Goal: Task Accomplishment & Management: Manage account settings

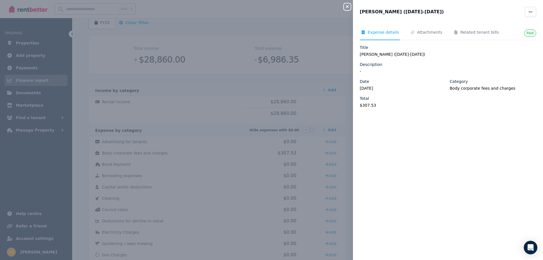
click at [59, 86] on div "Close panel Strata Levy (Oct24-Dec24) Paid Expense details Attachments Related …" at bounding box center [271, 130] width 543 height 260
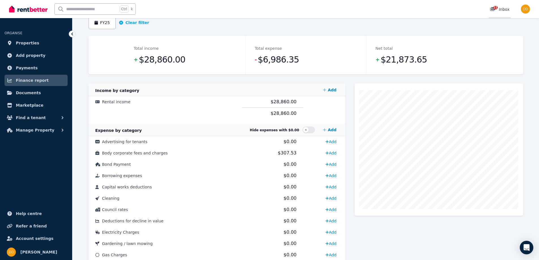
click at [493, 10] on icon at bounding box center [492, 9] width 5 height 4
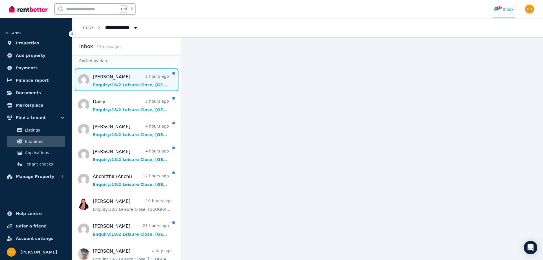
click at [137, 82] on span "Message list" at bounding box center [126, 79] width 108 height 23
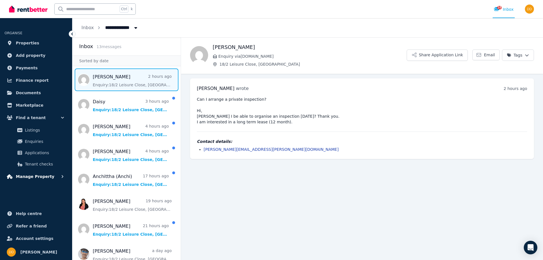
click at [48, 178] on button "Manage Property" at bounding box center [36, 176] width 63 height 11
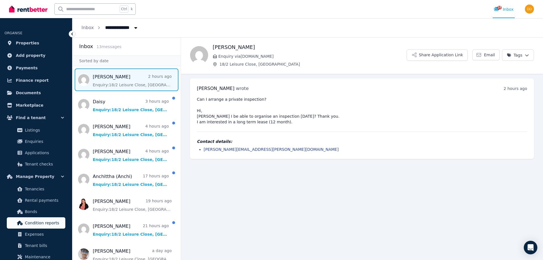
click at [44, 223] on span "Condition reports" at bounding box center [44, 223] width 38 height 7
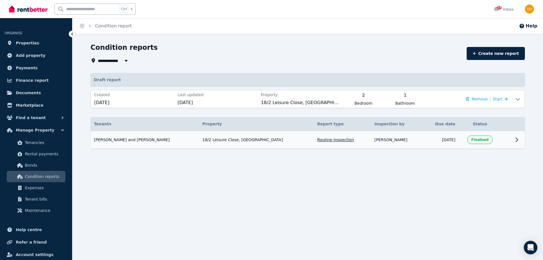
click at [514, 141] on icon at bounding box center [517, 139] width 7 height 7
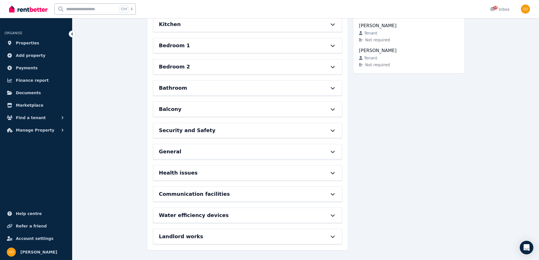
scroll to position [117, 0]
click at [333, 237] on icon at bounding box center [333, 236] width 4 height 2
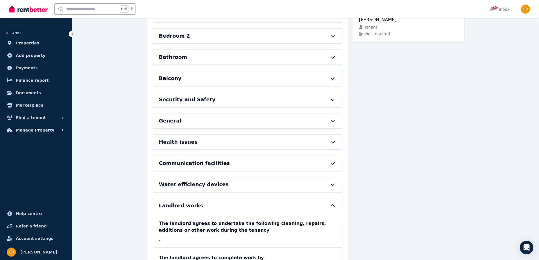
scroll to position [179, 0]
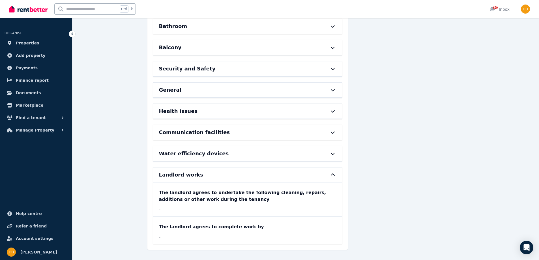
click at [333, 157] on div "Water efficiency devices" at bounding box center [247, 153] width 188 height 15
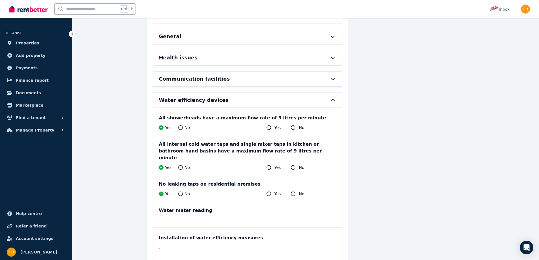
scroll to position [235, 0]
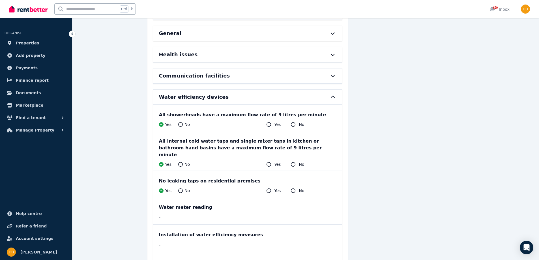
click at [333, 76] on icon at bounding box center [333, 76] width 4 height 2
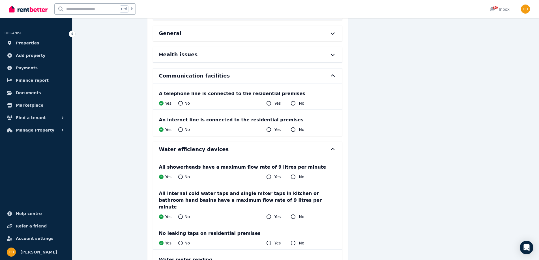
click at [331, 54] on icon at bounding box center [333, 55] width 4 height 2
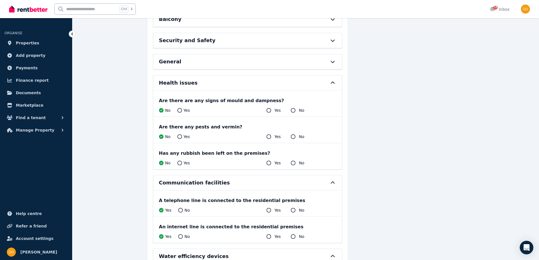
scroll to position [179, 0]
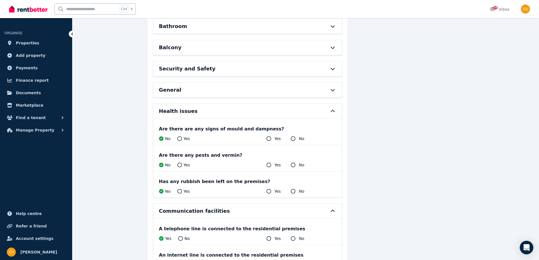
click at [334, 89] on icon at bounding box center [332, 90] width 7 height 5
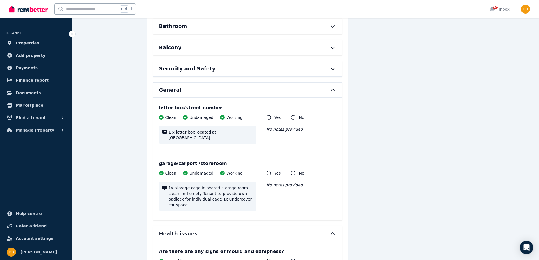
click at [331, 68] on icon at bounding box center [332, 69] width 7 height 5
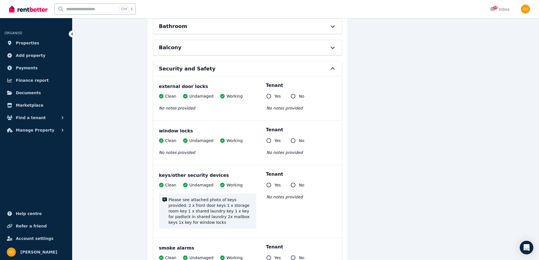
click at [333, 47] on icon at bounding box center [332, 47] width 7 height 5
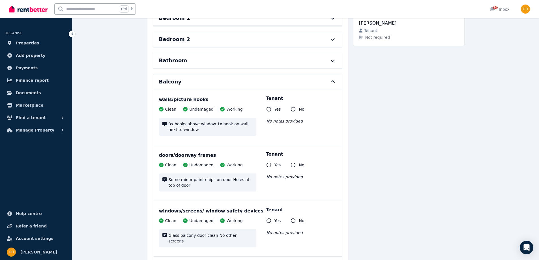
scroll to position [122, 0]
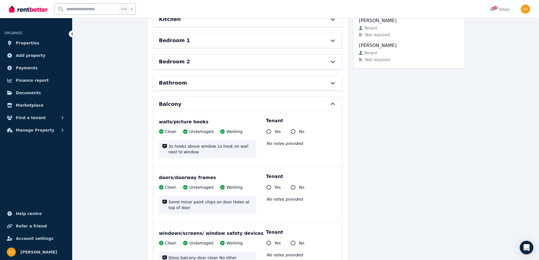
click at [333, 81] on icon at bounding box center [332, 83] width 7 height 5
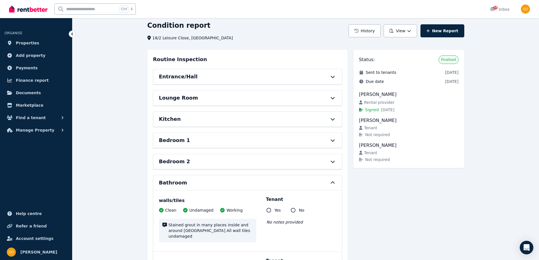
scroll to position [9, 0]
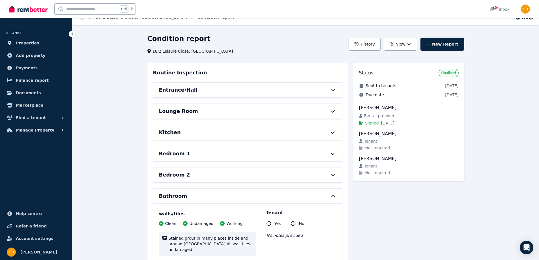
click at [333, 174] on icon at bounding box center [332, 175] width 7 height 5
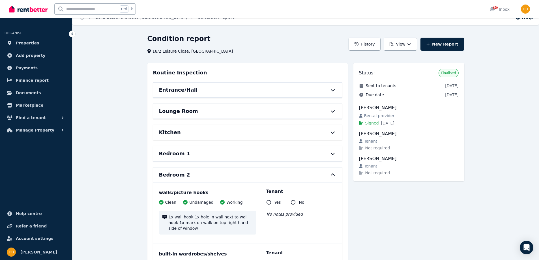
click at [333, 87] on div "Entrance/Hall" at bounding box center [247, 90] width 188 height 15
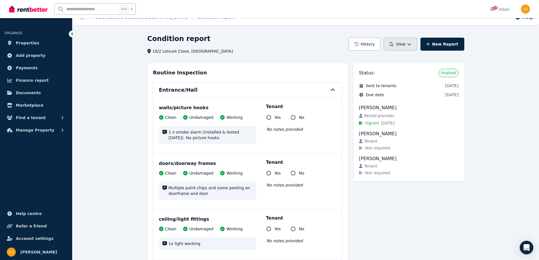
click at [406, 44] on button "View" at bounding box center [400, 44] width 33 height 13
click at [383, 58] on p "View report" at bounding box center [379, 59] width 27 height 6
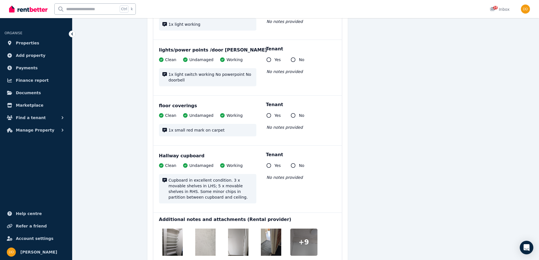
scroll to position [320, 0]
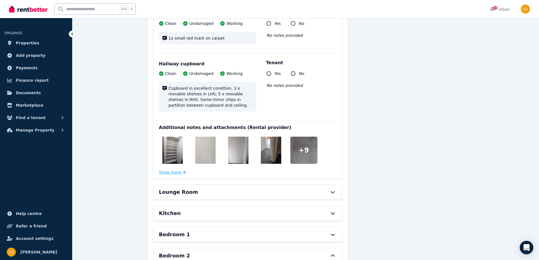
click at [176, 173] on button "Show more" at bounding box center [172, 173] width 27 height 6
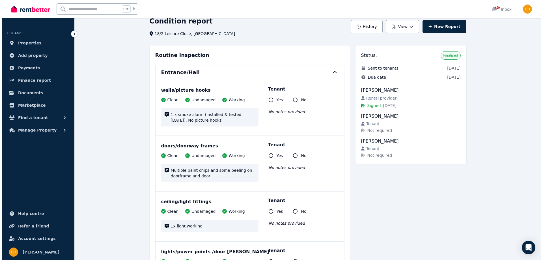
scroll to position [0, 0]
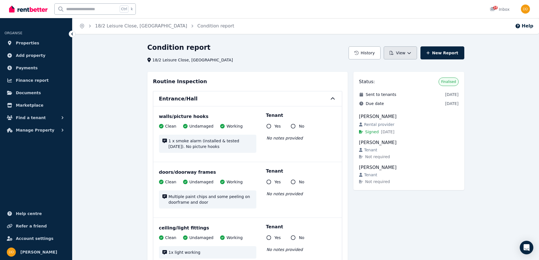
click at [406, 53] on button "View" at bounding box center [400, 52] width 33 height 13
click at [391, 66] on p "View report" at bounding box center [379, 68] width 27 height 6
